Goal: Task Accomplishment & Management: Complete application form

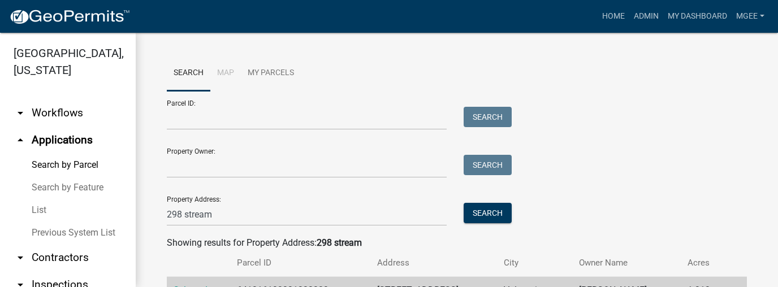
scroll to position [297, 0]
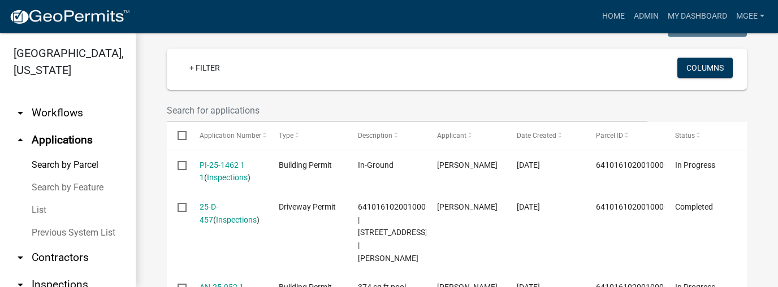
click at [66, 144] on link "arrow_drop_up Applications" at bounding box center [68, 140] width 136 height 27
click at [66, 137] on link "arrow_drop_up Applications" at bounding box center [68, 140] width 136 height 27
click at [62, 138] on link "arrow_drop_up Applications" at bounding box center [68, 140] width 136 height 27
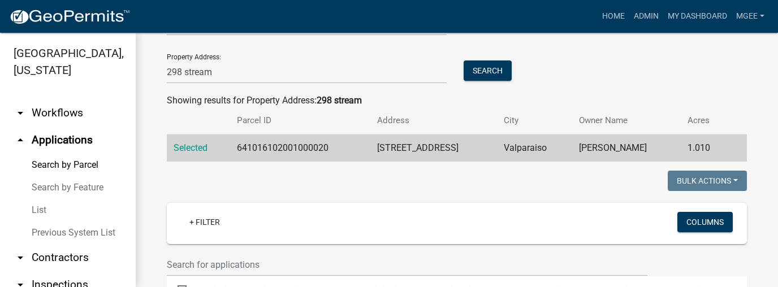
scroll to position [93, 0]
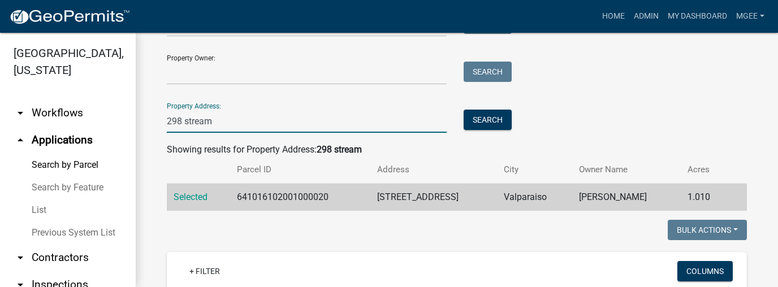
drag, startPoint x: 239, startPoint y: 127, endPoint x: 146, endPoint y: 122, distance: 92.9
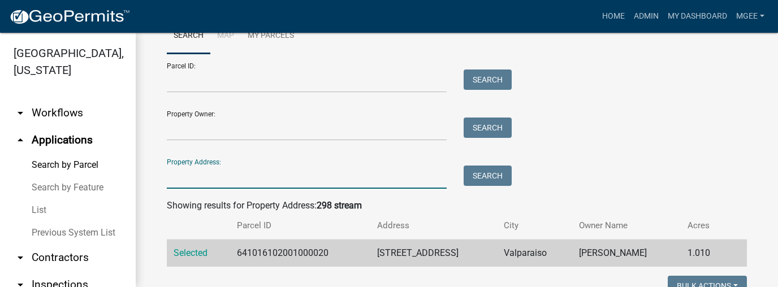
scroll to position [3, 0]
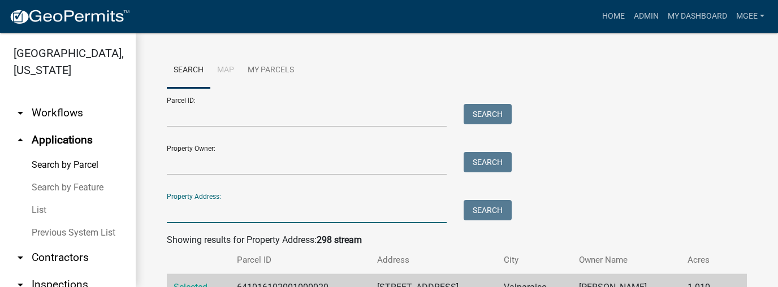
click at [190, 211] on input "Property Address:" at bounding box center [307, 211] width 280 height 23
type input "147 w 200 s"
click at [501, 205] on button "Search" at bounding box center [488, 210] width 48 height 20
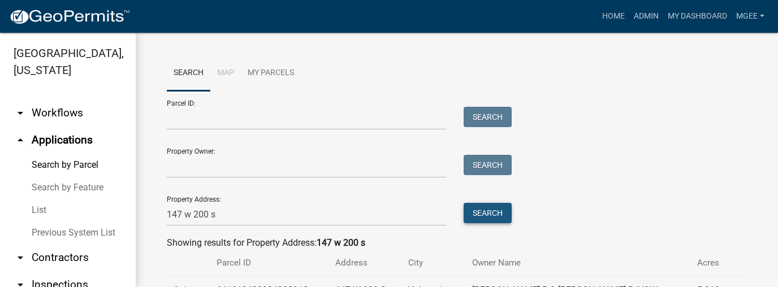
scroll to position [76, 0]
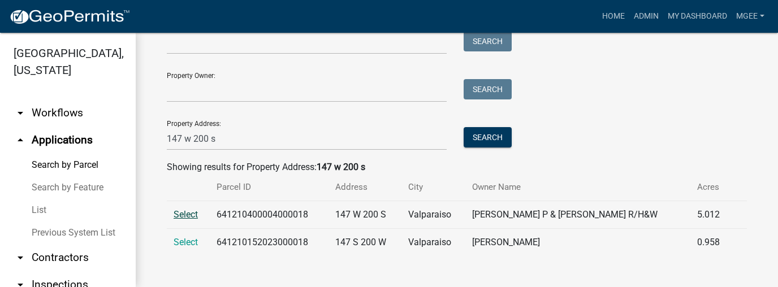
click at [188, 213] on span "Select" at bounding box center [186, 214] width 24 height 11
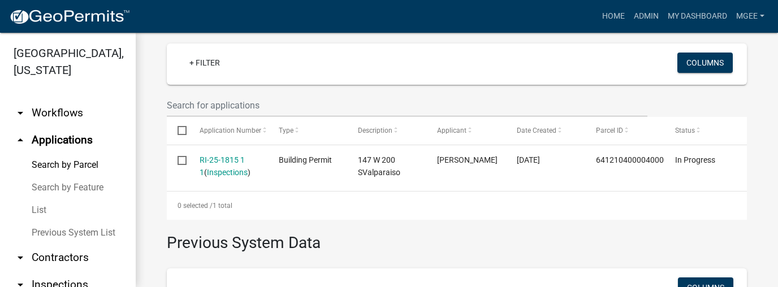
scroll to position [302, 0]
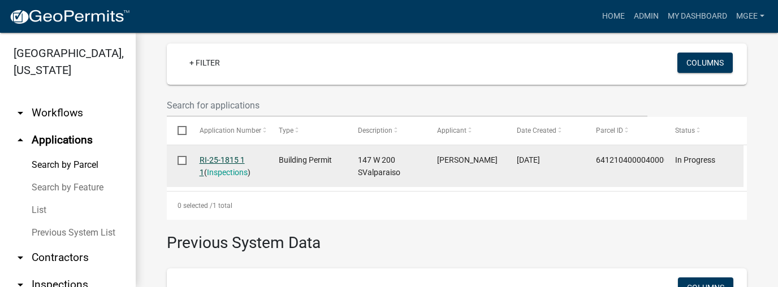
click at [232, 158] on link "RI-25-1815 1 1" at bounding box center [222, 167] width 45 height 22
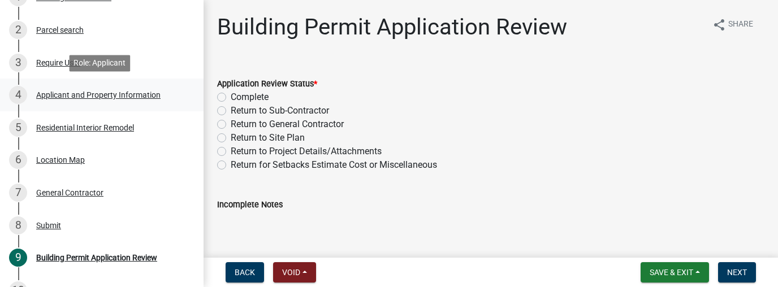
scroll to position [45, 0]
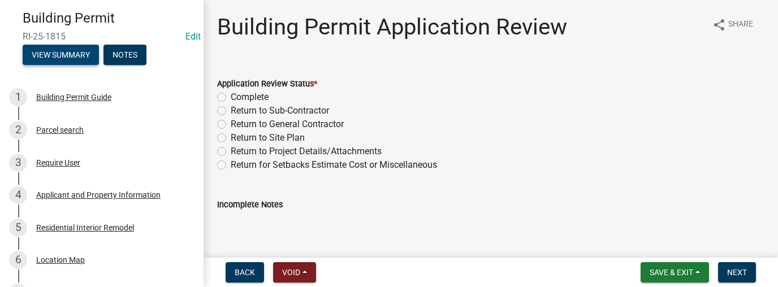
click at [81, 53] on button "View Summary" at bounding box center [61, 55] width 76 height 20
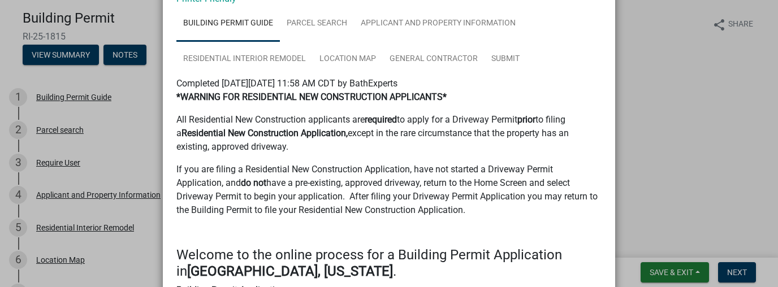
scroll to position [0, 0]
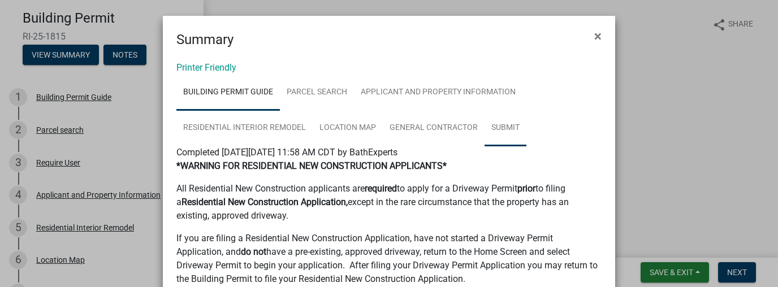
click at [504, 126] on link "Submit" at bounding box center [506, 128] width 42 height 36
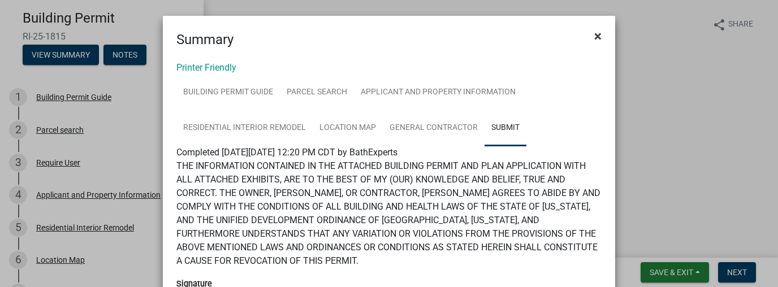
click at [594, 35] on span "×" at bounding box center [597, 36] width 7 height 16
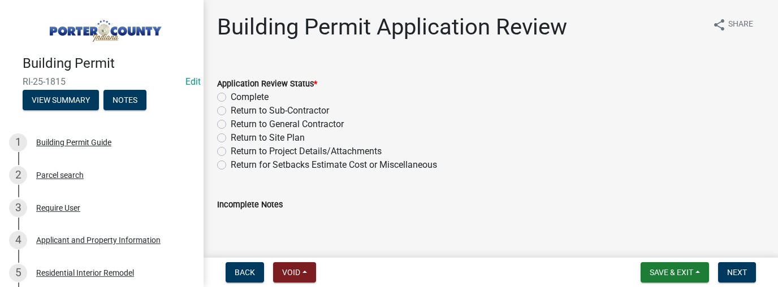
click at [312, 231] on textarea "Incomplete Notes" at bounding box center [490, 238] width 547 height 53
drag, startPoint x: 318, startPoint y: 213, endPoint x: 331, endPoint y: 212, distance: 13.1
click at [319, 213] on textarea "Incomplete Notes" at bounding box center [490, 238] width 547 height 53
click at [664, 262] on nav "Back Void Withdraw Lock Expire Void Save & Exit Save Save & Exit Next" at bounding box center [491, 272] width 575 height 29
click at [667, 276] on span "Save & Exit" at bounding box center [672, 272] width 44 height 9
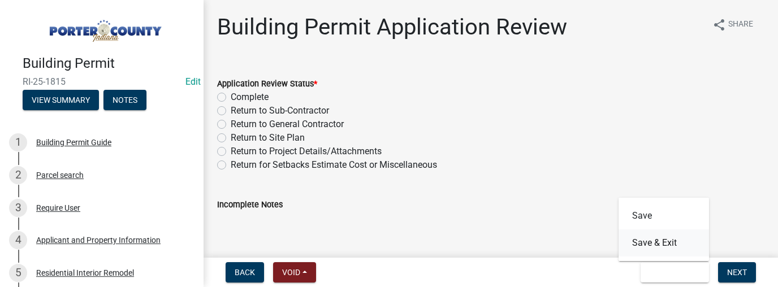
click at [663, 246] on button "Save & Exit" at bounding box center [664, 243] width 90 height 27
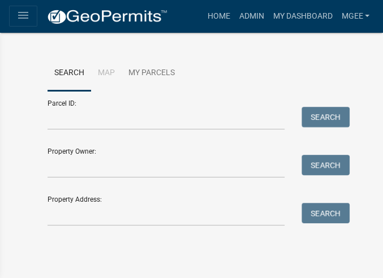
click at [288, 72] on ul "Search Map My Parcels" at bounding box center [192, 73] width 288 height 36
